Goal: Go to known website: Access a specific website the user already knows

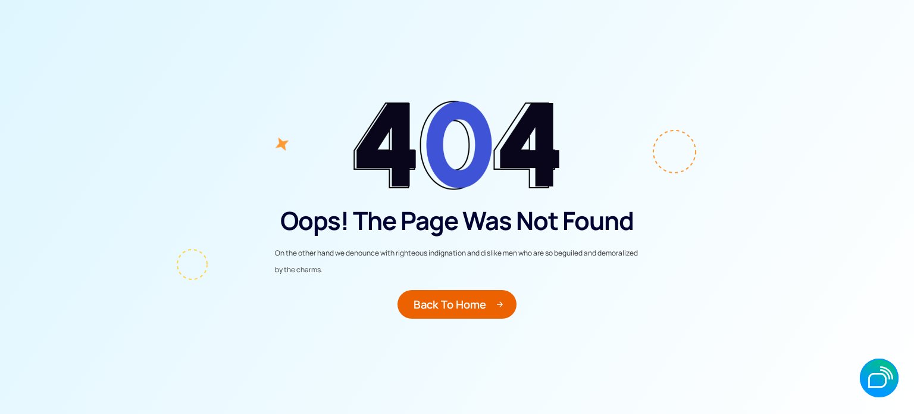
click at [300, 93] on div "Oops! The Page Was Not Found On the other hand we denounce with righteous indig…" at bounding box center [457, 207] width 914 height 414
